Goal: Task Accomplishment & Management: Manage account settings

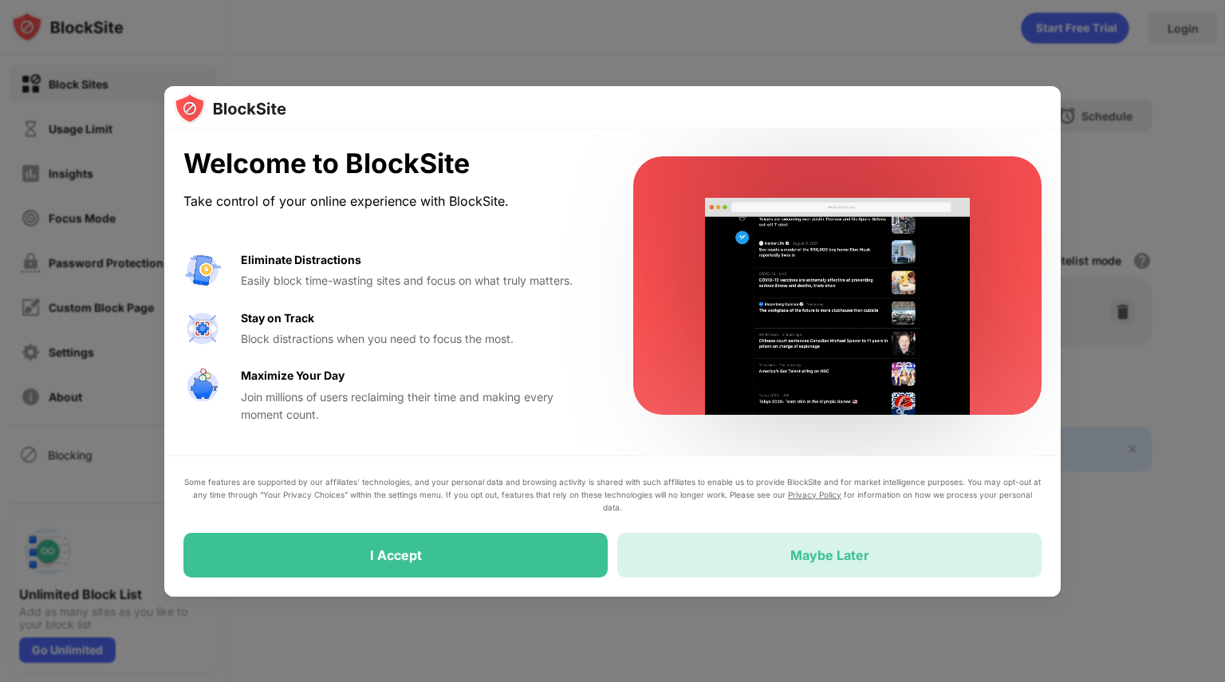
click at [710, 557] on div "Maybe Later" at bounding box center [829, 555] width 424 height 45
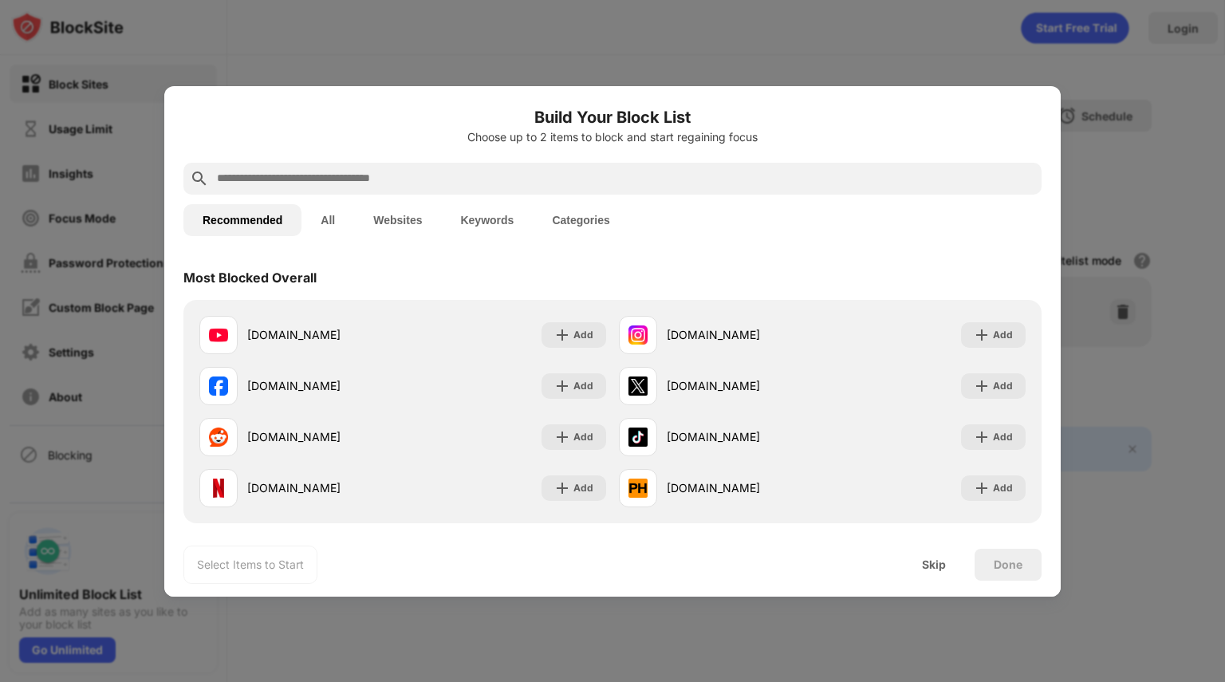
click at [561, 218] on button "Categories" at bounding box center [581, 220] width 96 height 32
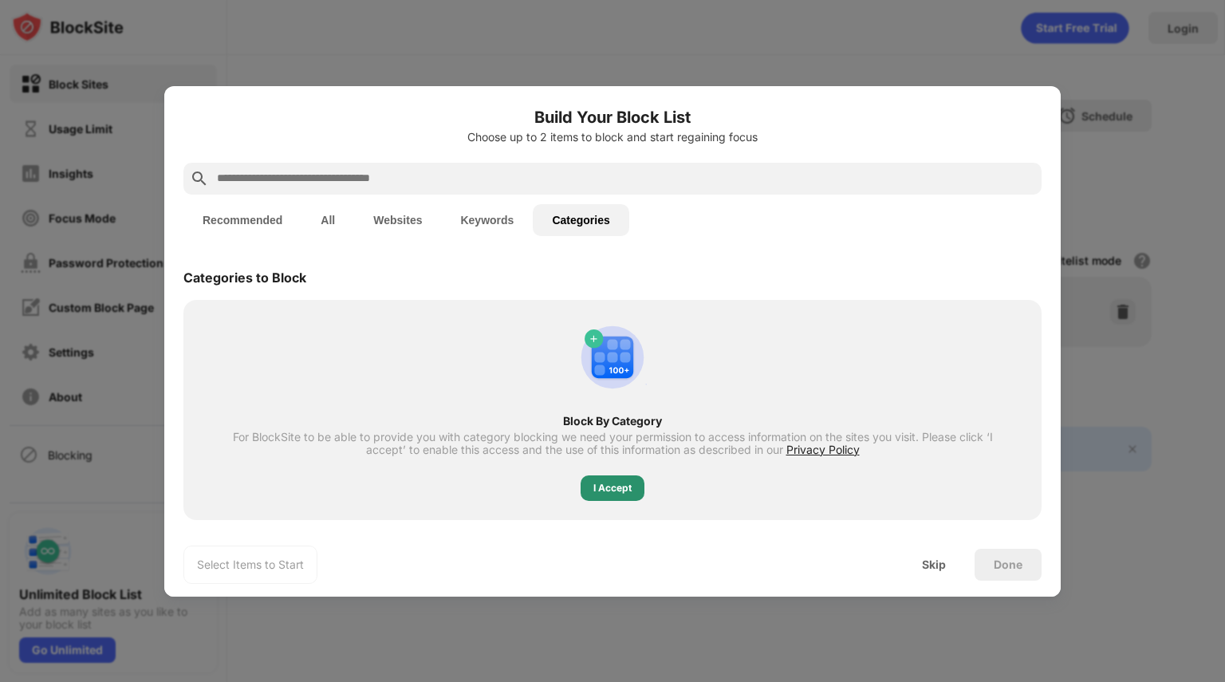
click at [625, 484] on div "I Accept" at bounding box center [612, 488] width 38 height 16
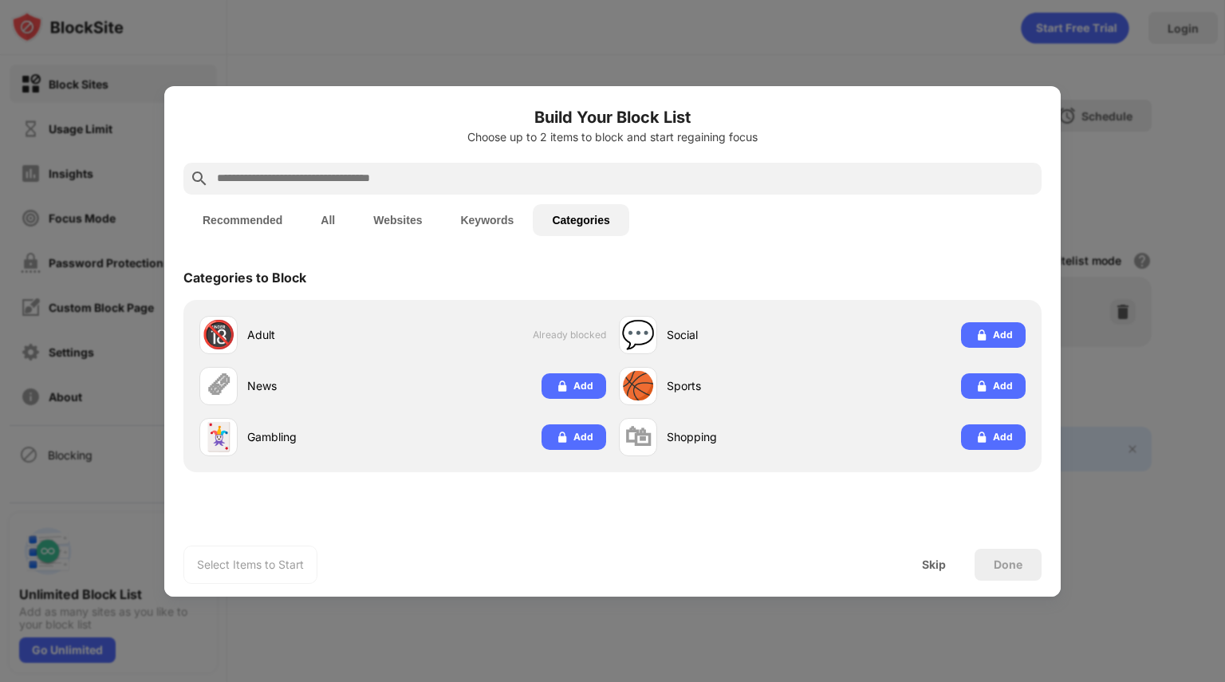
click at [325, 224] on button "All" at bounding box center [327, 220] width 53 height 32
click at [274, 223] on button "Recommended" at bounding box center [242, 220] width 118 height 32
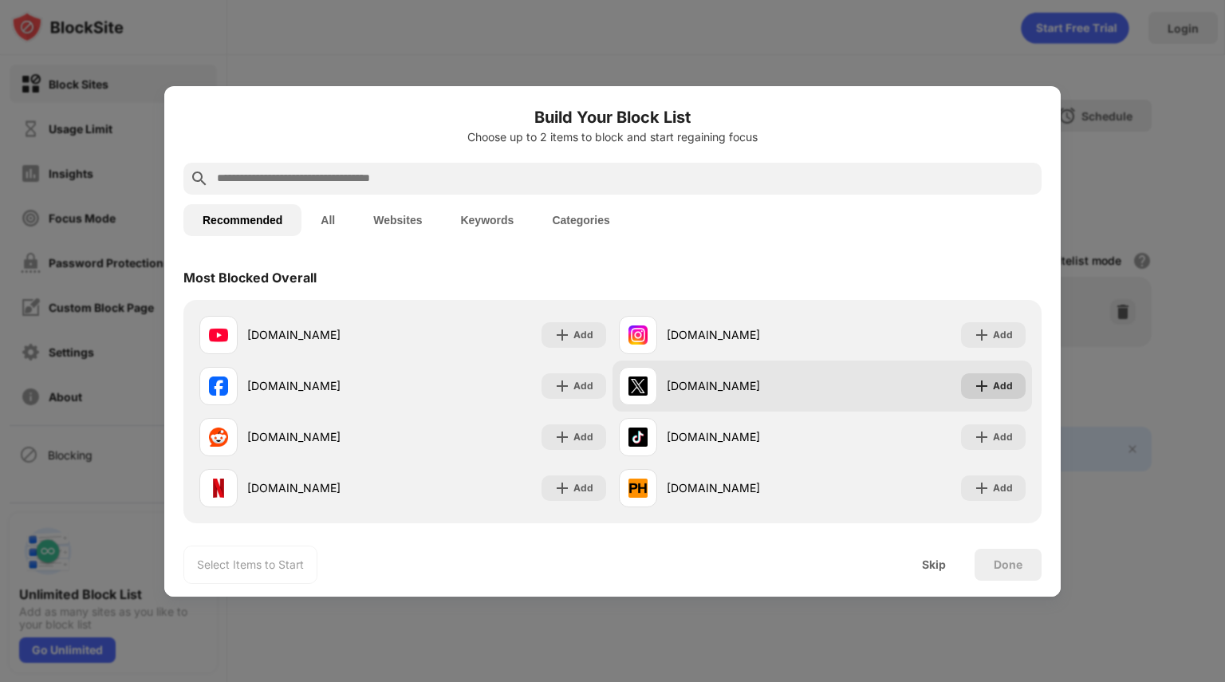
click at [993, 391] on div "Add" at bounding box center [1003, 386] width 20 height 16
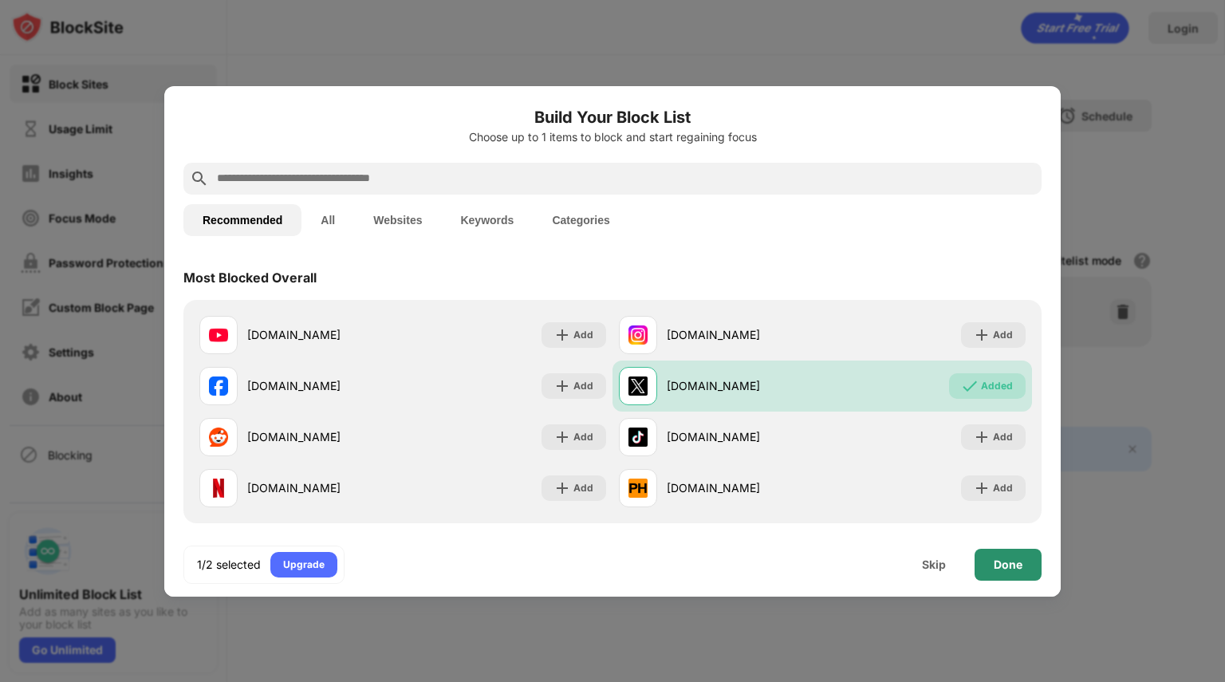
click at [1016, 566] on div "Done" at bounding box center [1007, 564] width 29 height 13
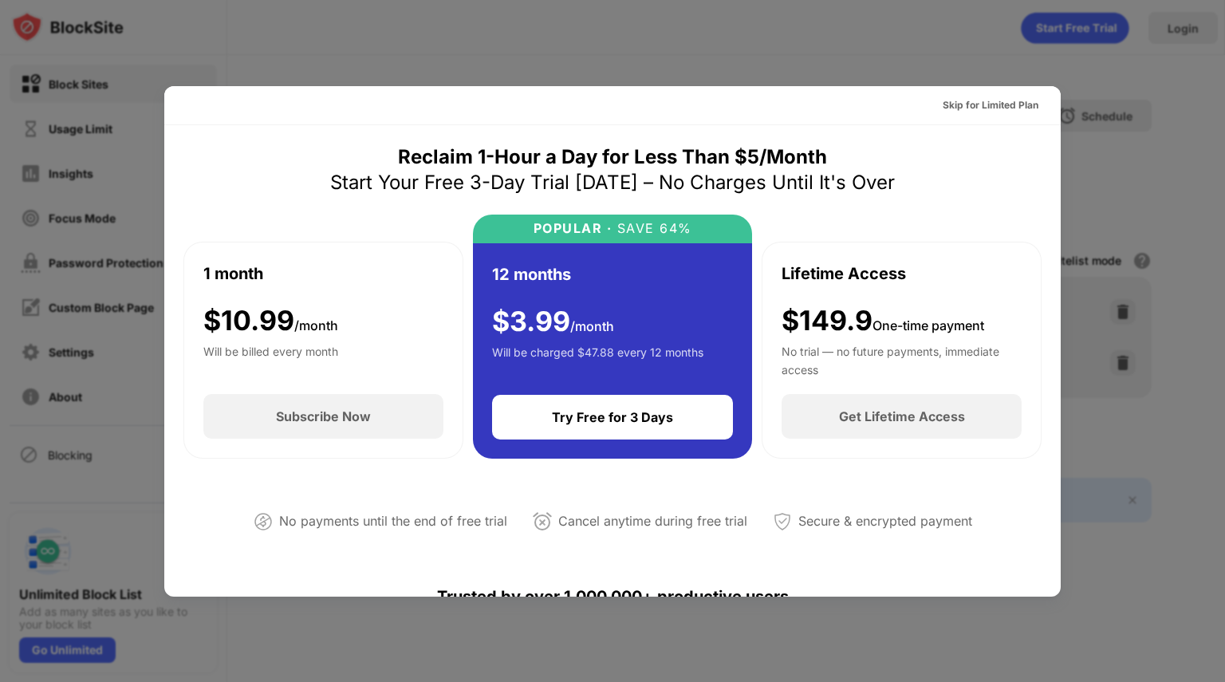
click at [759, 20] on div at bounding box center [612, 341] width 1225 height 682
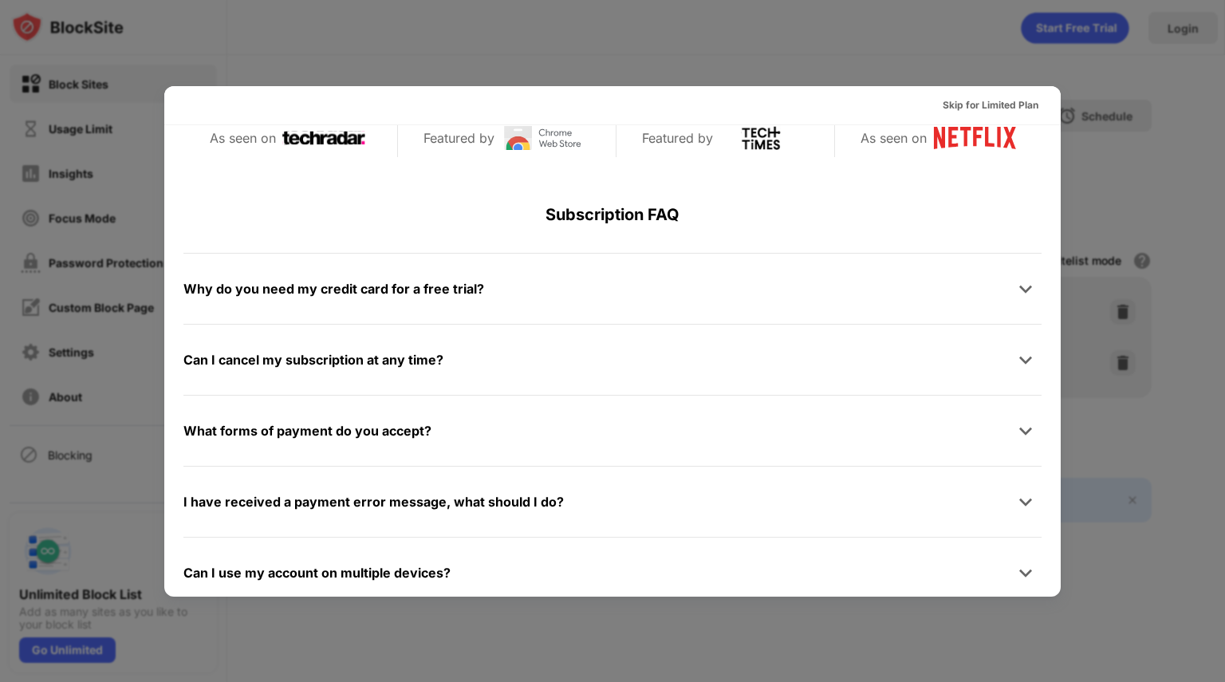
scroll to position [777, 0]
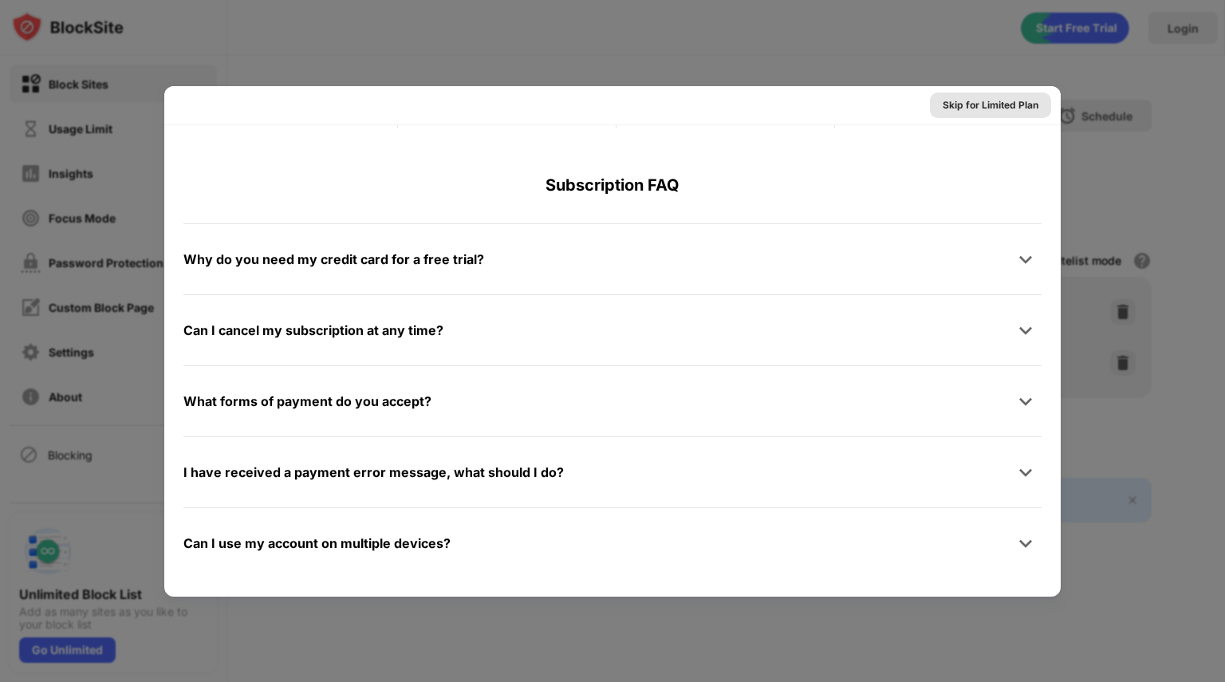
click at [1009, 101] on div "Skip for Limited Plan" at bounding box center [990, 105] width 96 height 16
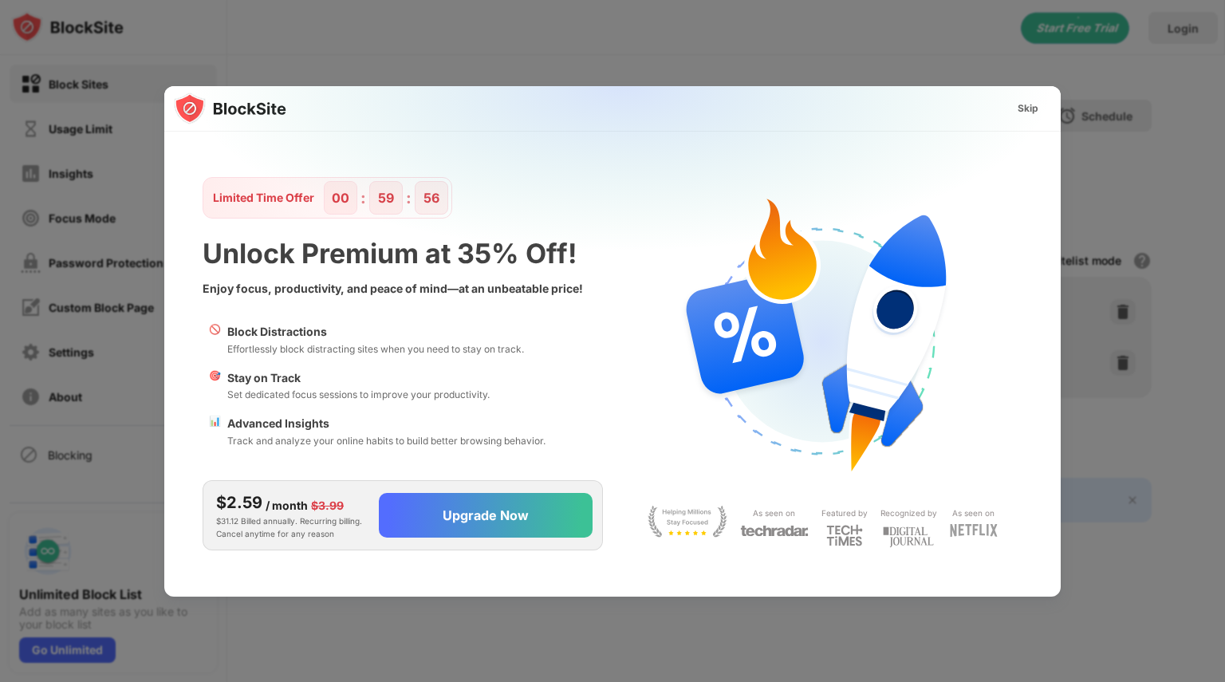
scroll to position [0, 0]
click at [1043, 101] on div "Skip" at bounding box center [1028, 109] width 46 height 26
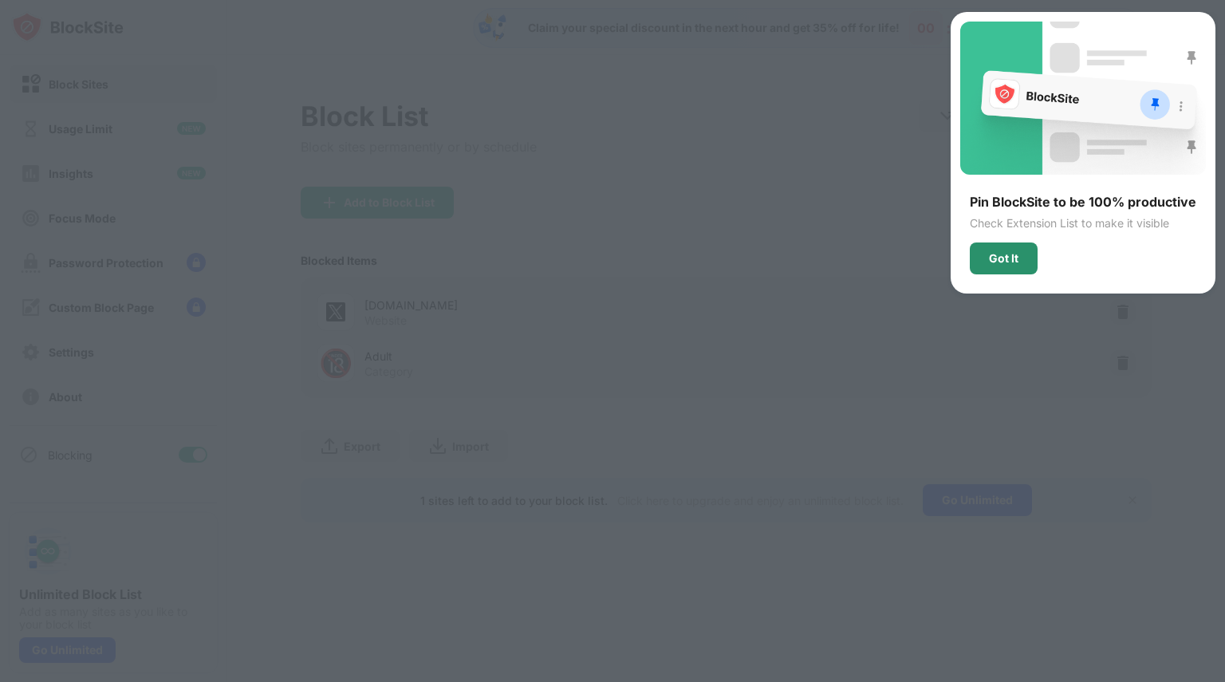
click at [983, 256] on div "Got It" at bounding box center [1004, 258] width 68 height 32
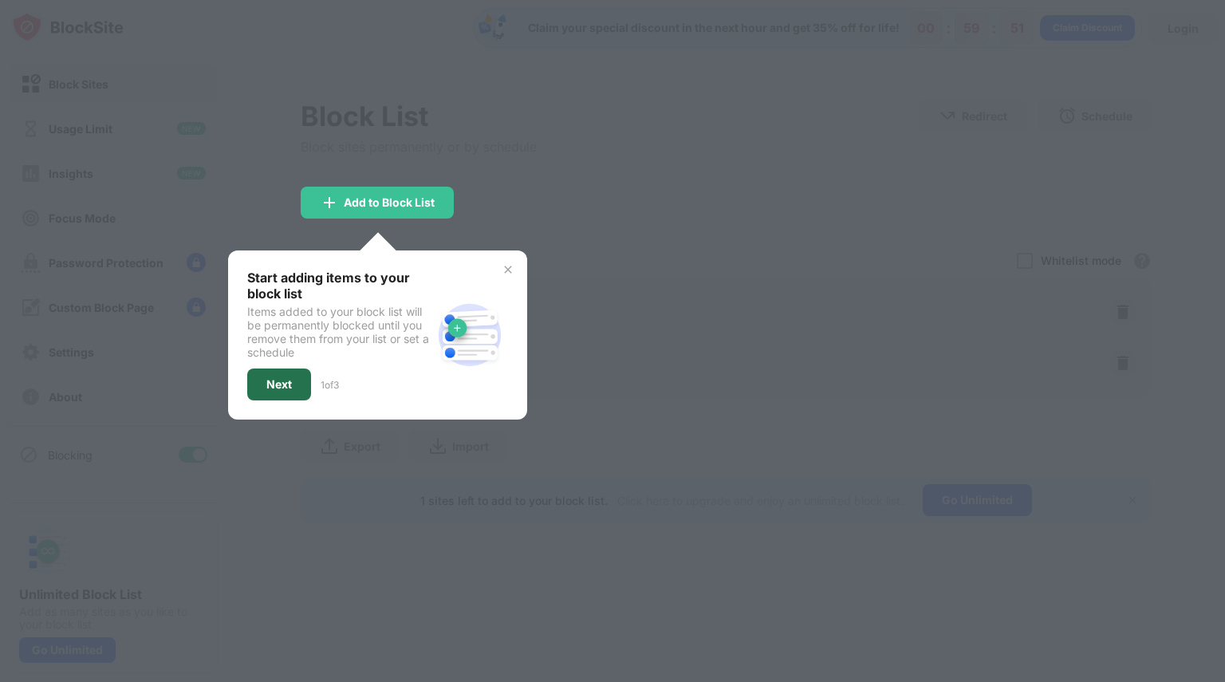
click at [293, 380] on div "Next" at bounding box center [279, 384] width 64 height 32
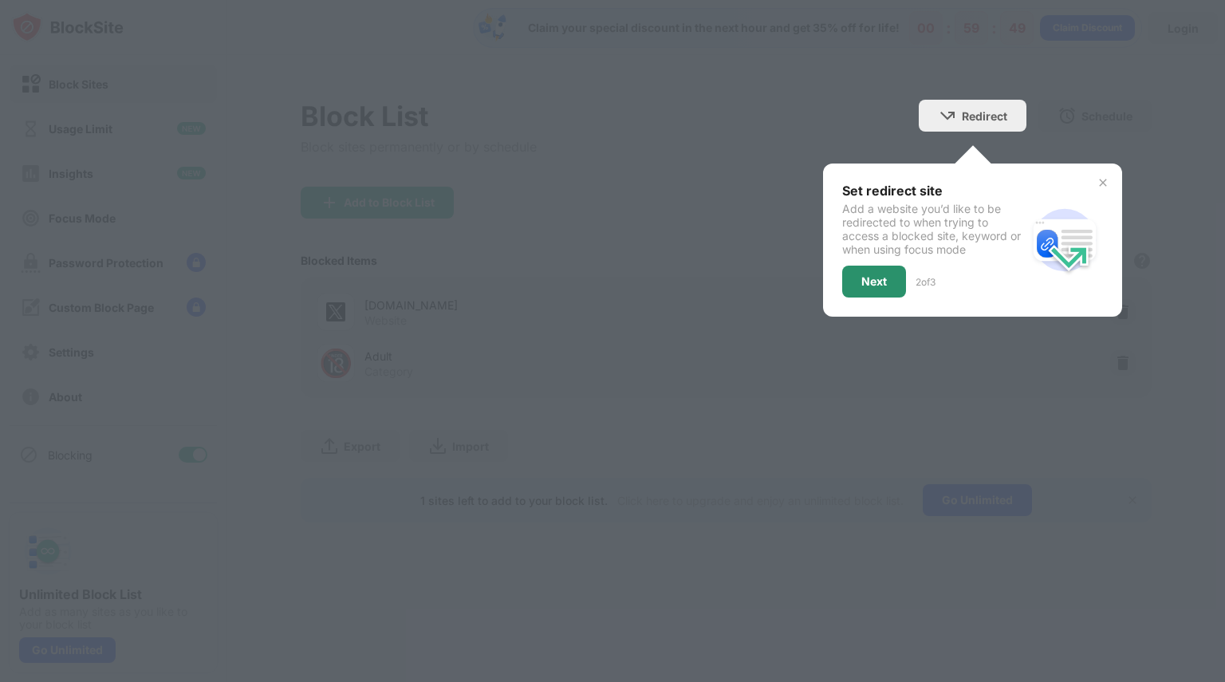
click at [878, 285] on div "Next" at bounding box center [874, 281] width 26 height 13
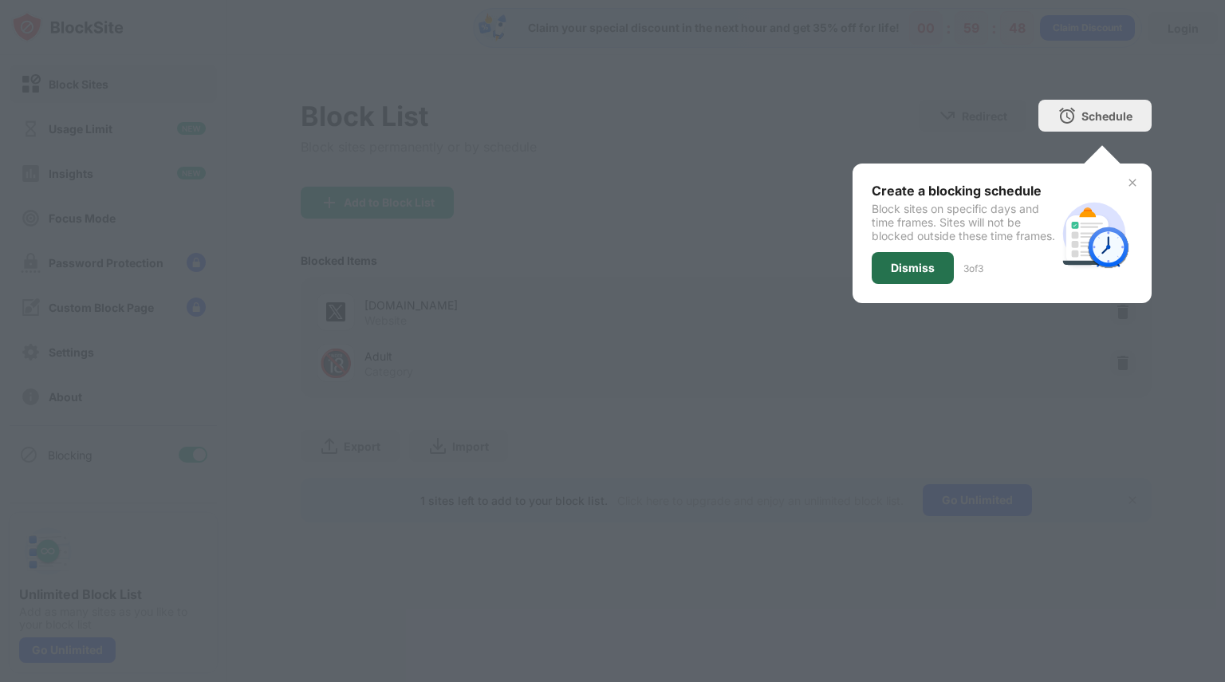
click at [925, 274] on div "Dismiss" at bounding box center [913, 268] width 44 height 13
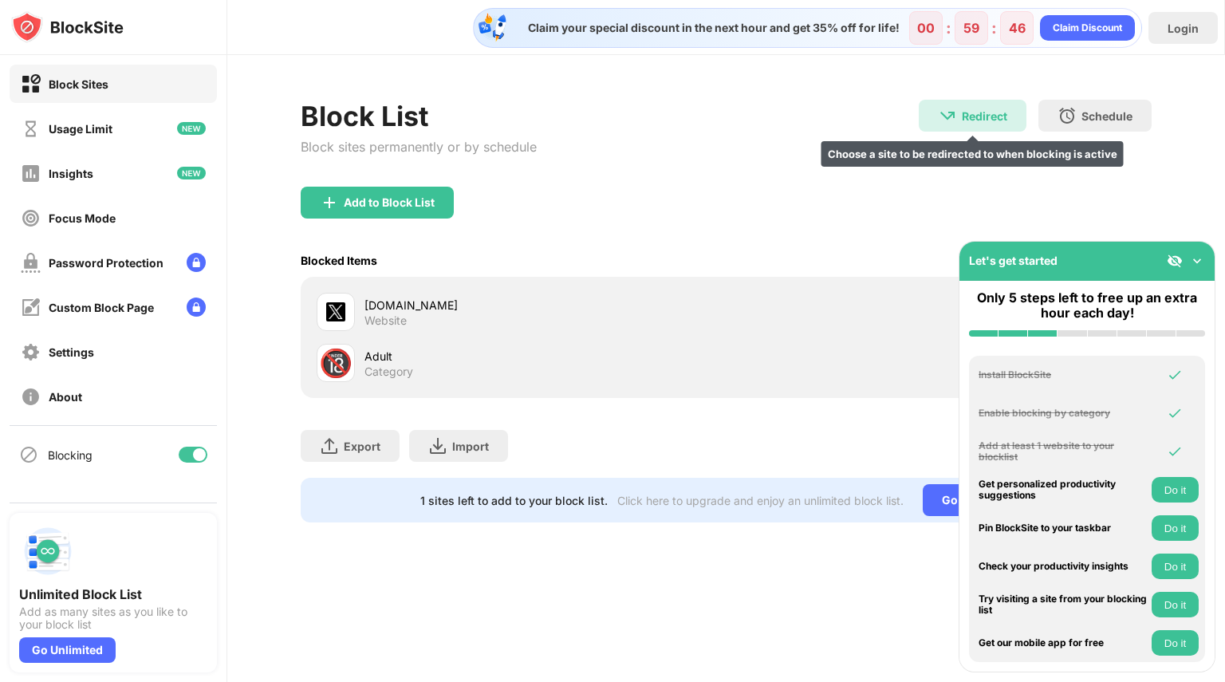
click at [973, 119] on div "Redirect" at bounding box center [984, 116] width 45 height 14
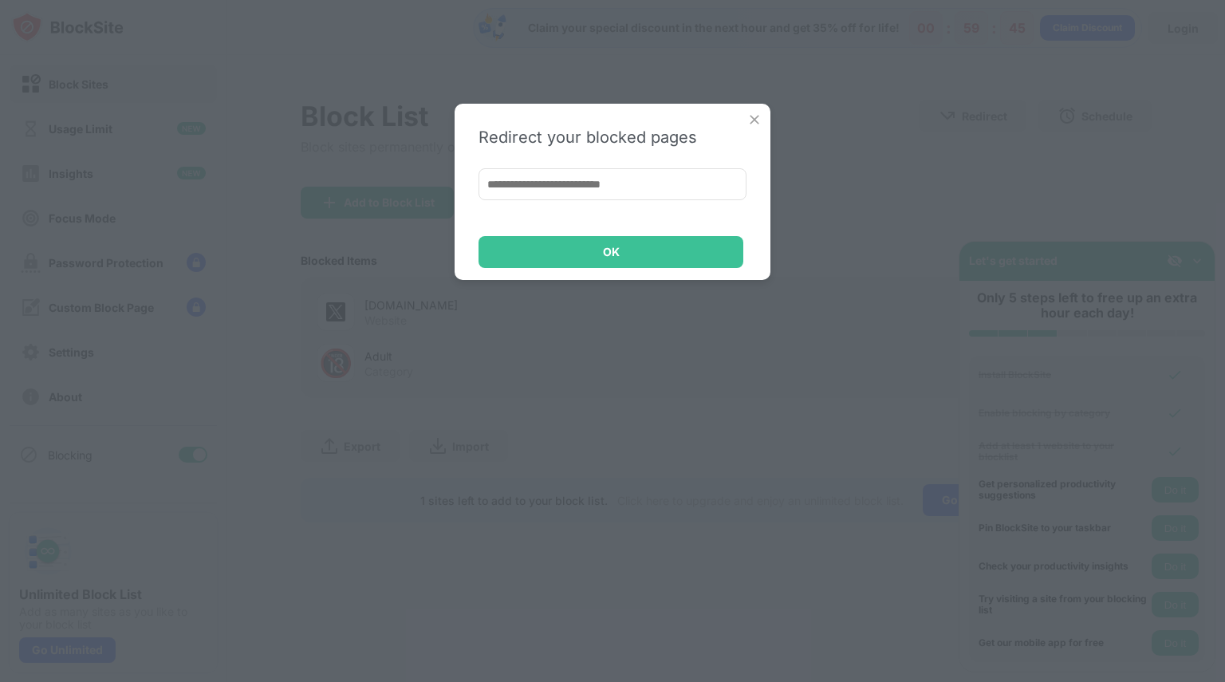
click at [677, 190] on input at bounding box center [612, 184] width 268 height 32
click at [757, 120] on img at bounding box center [754, 120] width 16 height 16
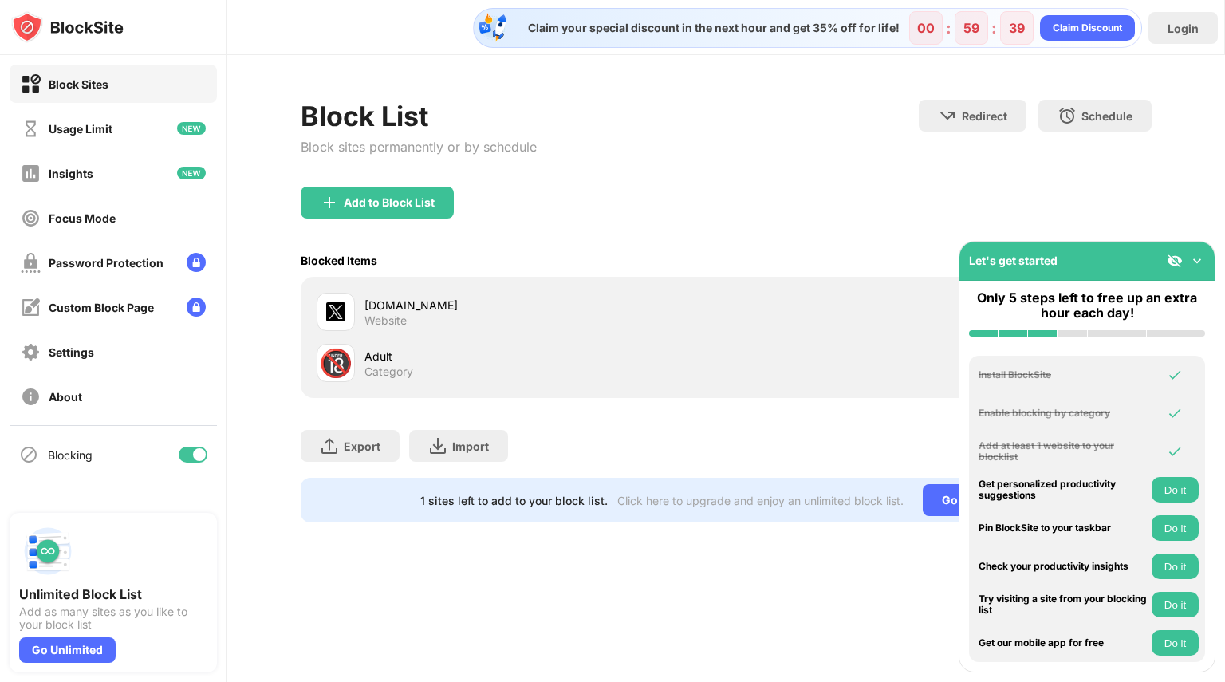
click at [1198, 258] on img at bounding box center [1197, 261] width 16 height 16
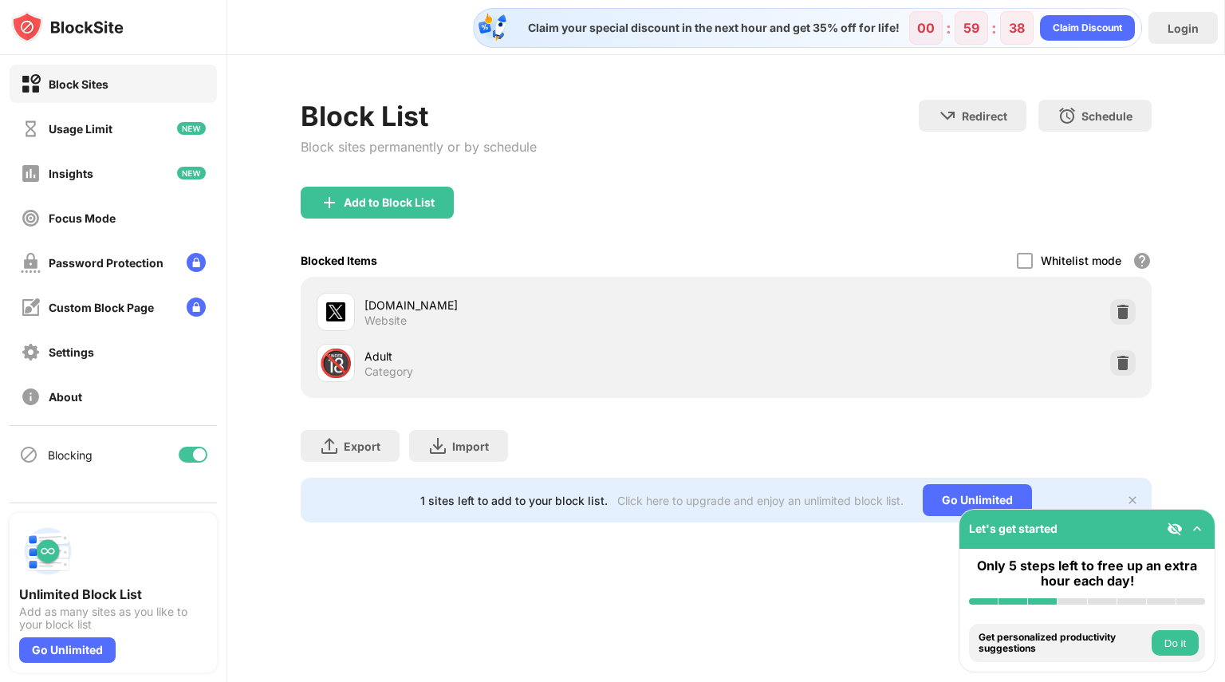
click at [323, 364] on div "🔞" at bounding box center [335, 363] width 33 height 33
click at [425, 187] on div "Add to Block List" at bounding box center [377, 203] width 153 height 32
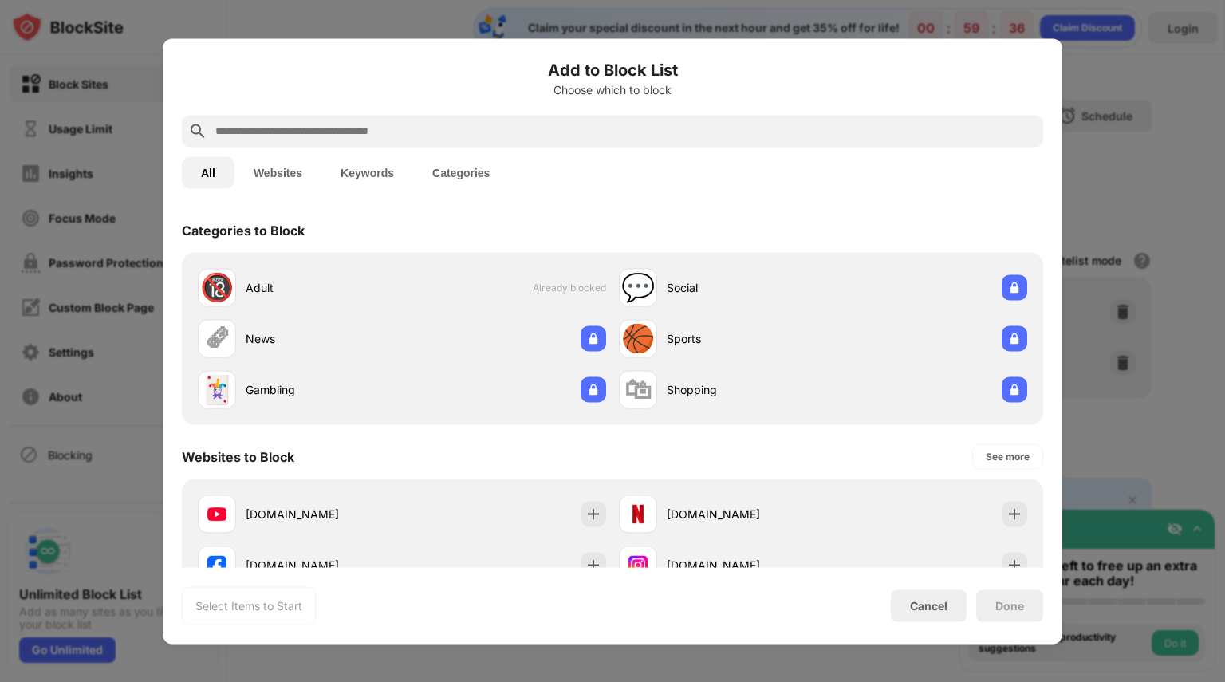
click at [1084, 181] on div at bounding box center [612, 341] width 1225 height 682
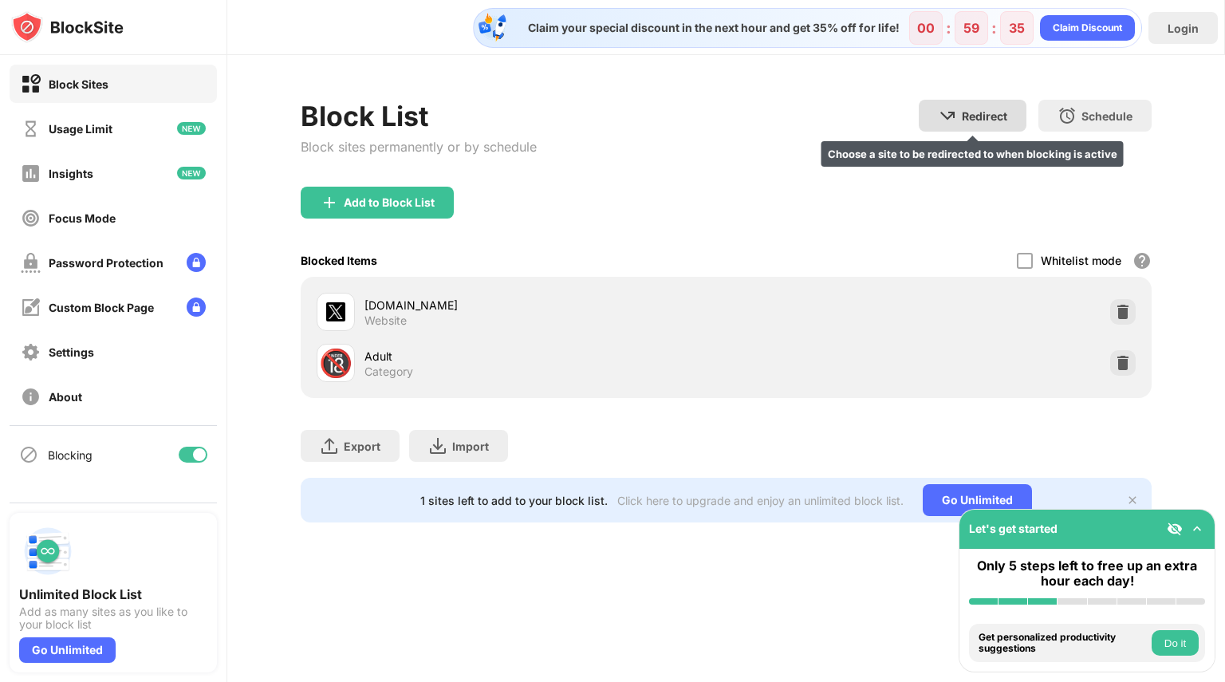
click at [1001, 109] on div "Redirect" at bounding box center [984, 116] width 45 height 14
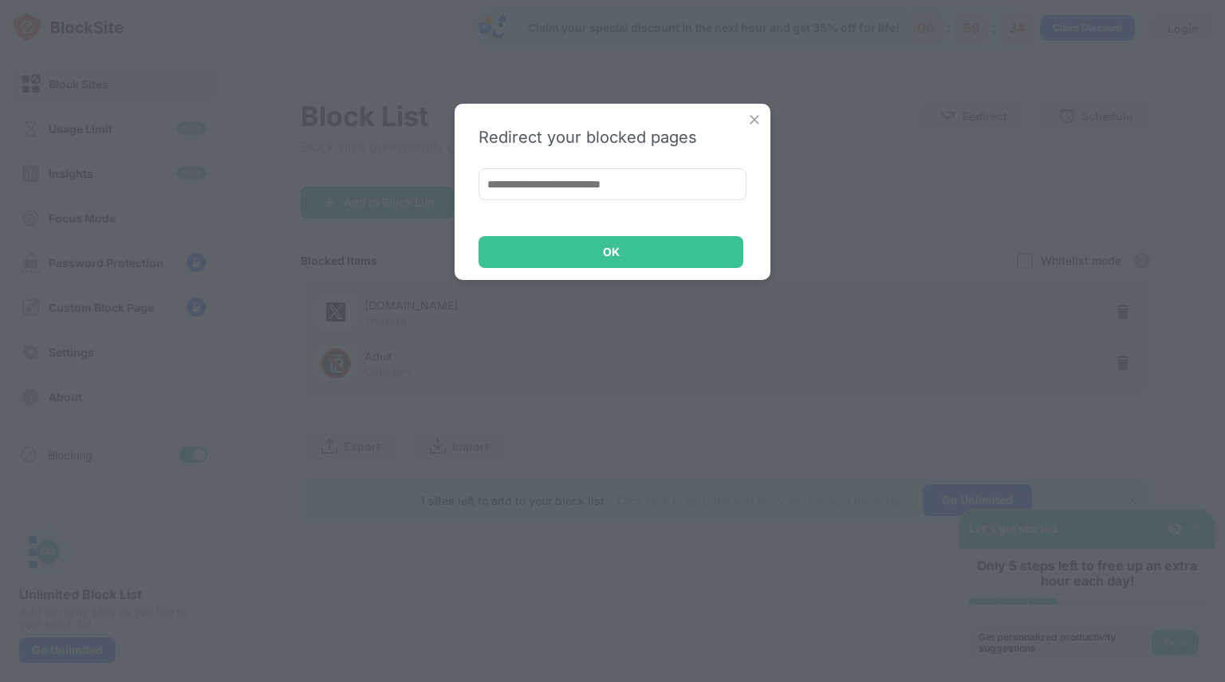
click at [632, 171] on input at bounding box center [612, 184] width 268 height 32
paste input "**********"
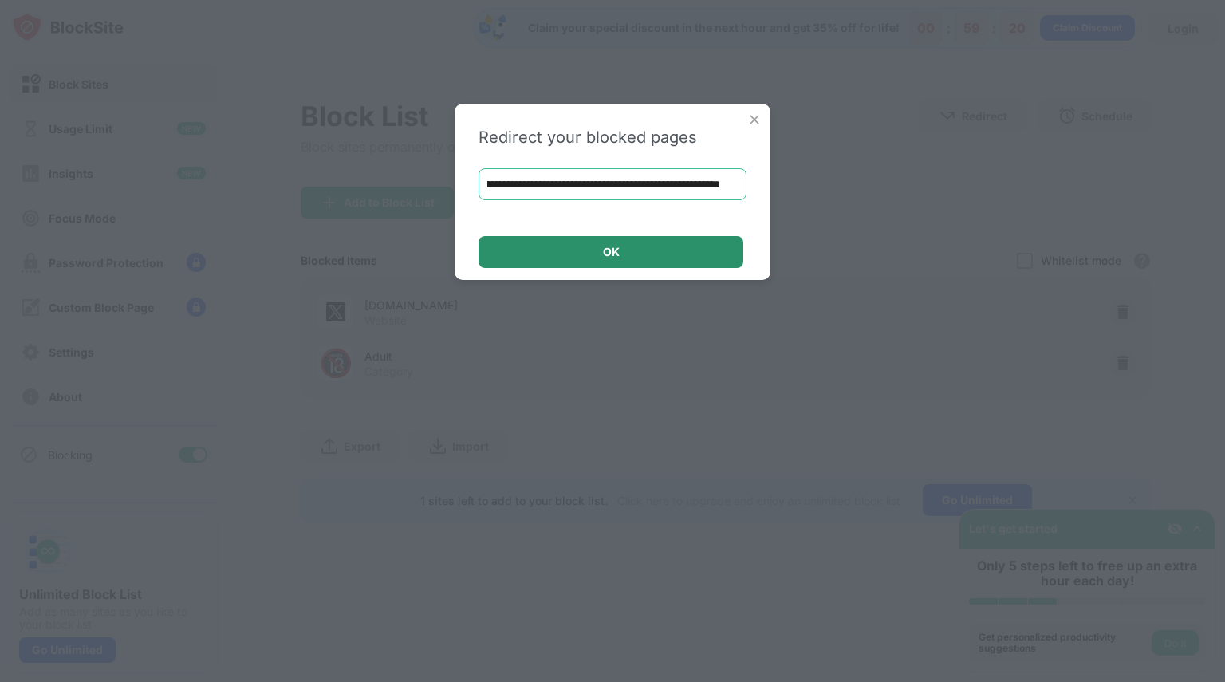
type input "**********"
click at [693, 258] on div "OK" at bounding box center [610, 252] width 265 height 32
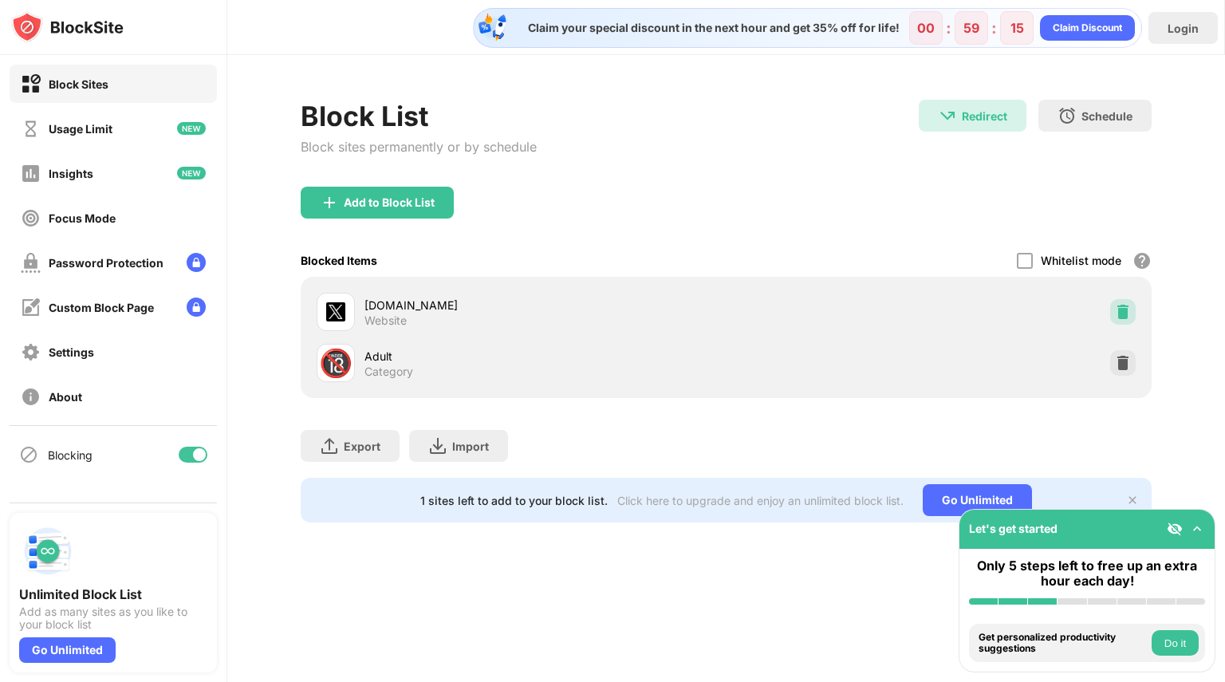
click at [1127, 312] on img at bounding box center [1123, 312] width 16 height 16
